Goal: Transaction & Acquisition: Purchase product/service

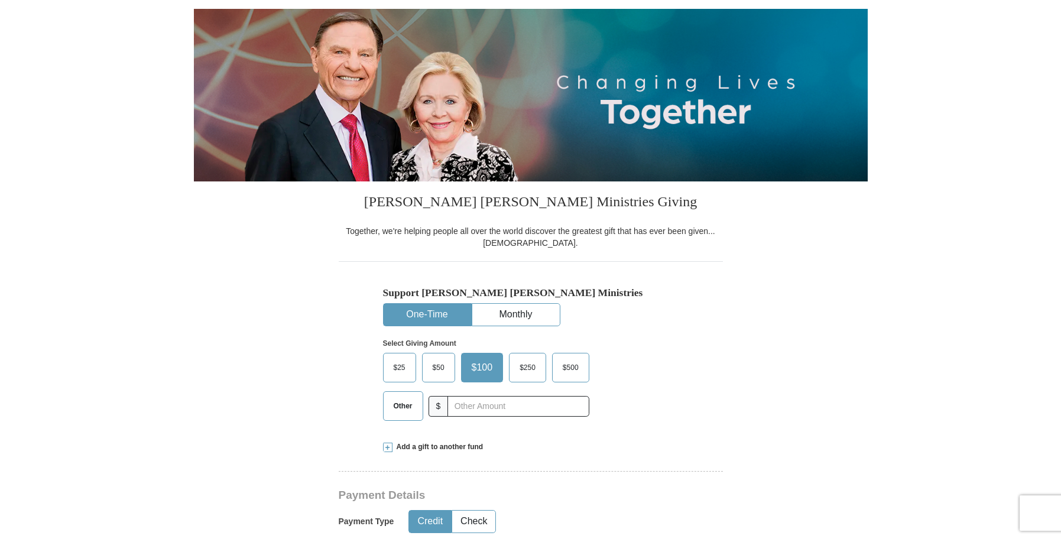
scroll to position [270, 0]
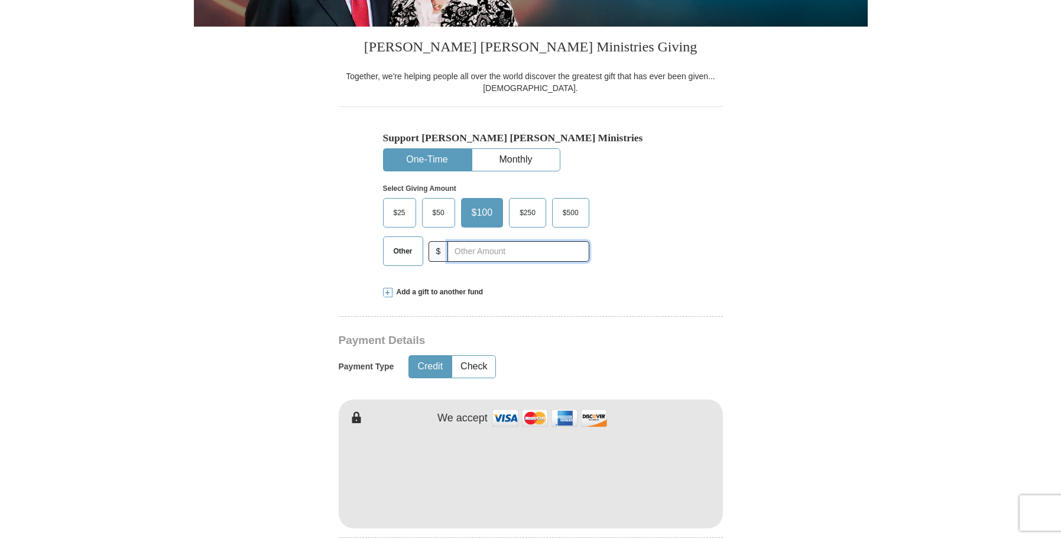
click at [465, 251] on input "text" at bounding box center [518, 251] width 141 height 21
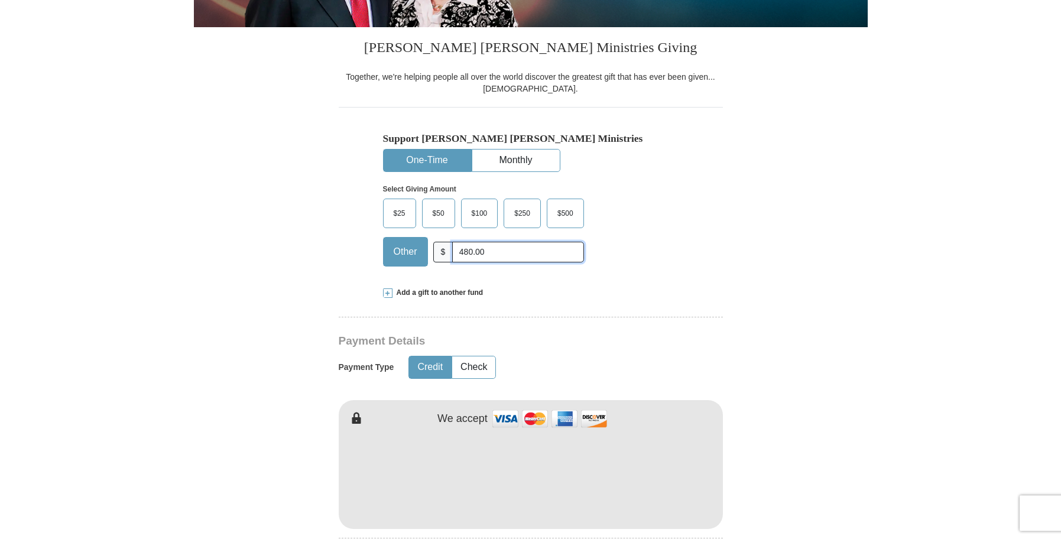
scroll to position [0, 0]
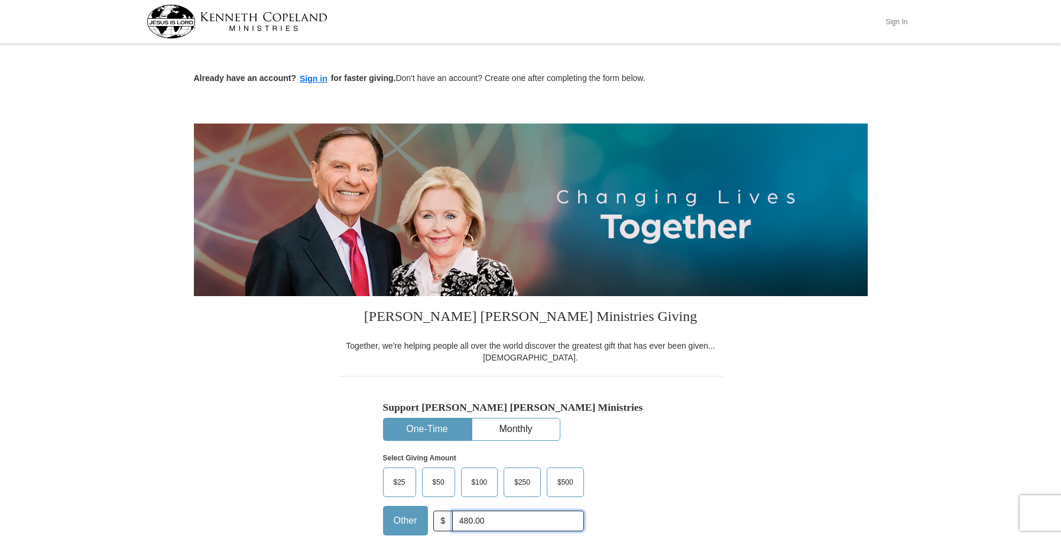
type input "480.00"
click at [894, 21] on button "Sign In" at bounding box center [896, 21] width 35 height 18
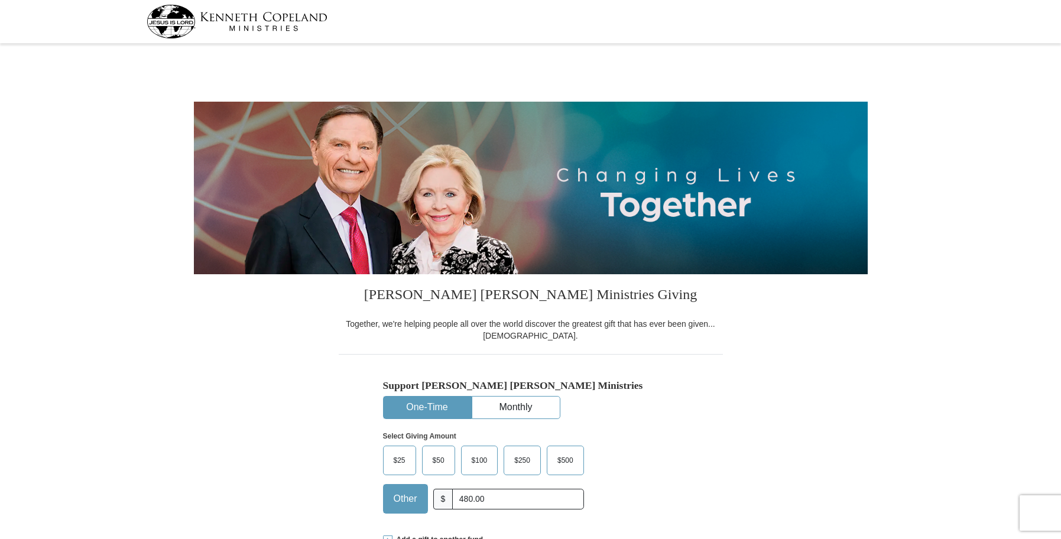
select select "MO"
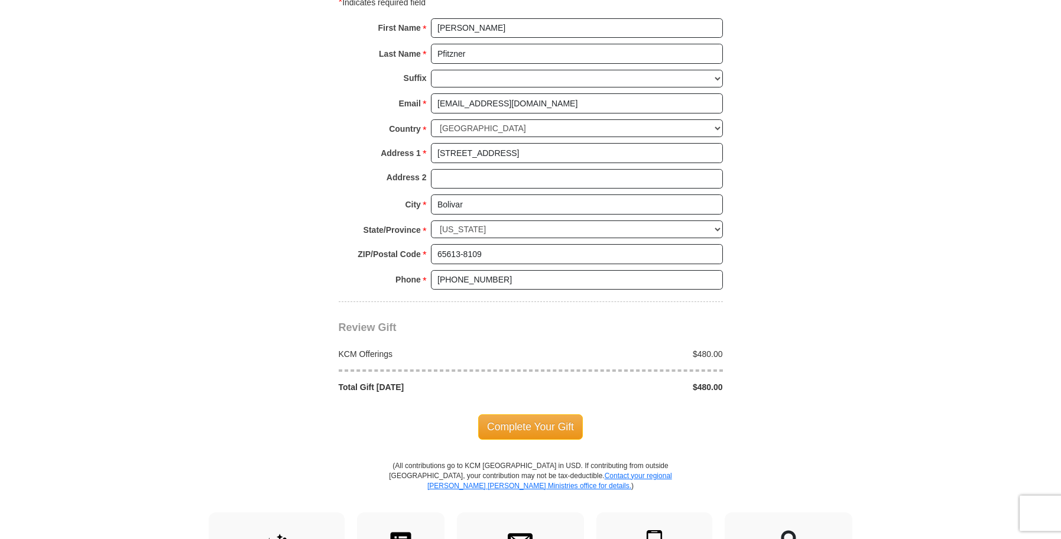
scroll to position [809, 0]
click at [521, 423] on span "Complete Your Gift" at bounding box center [530, 426] width 105 height 25
